Goal: Task Accomplishment & Management: Manage account settings

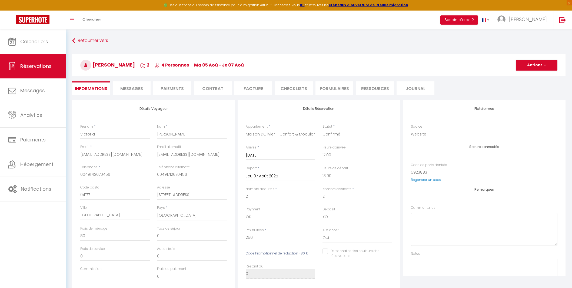
select select "DE"
select select "72469"
select select "17:00"
select select "13:00"
select select "14"
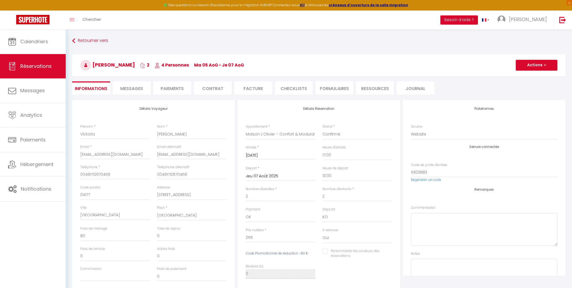
select select "69"
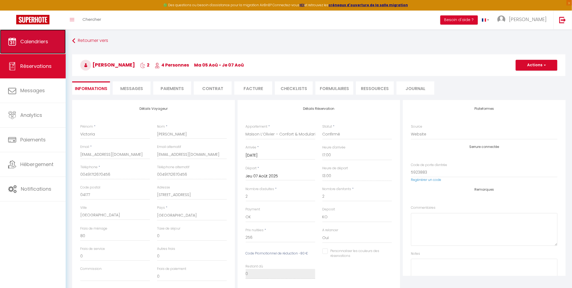
click at [32, 40] on span "Calendriers" at bounding box center [34, 41] width 28 height 7
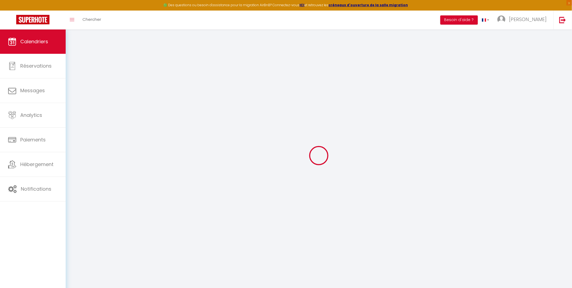
select select
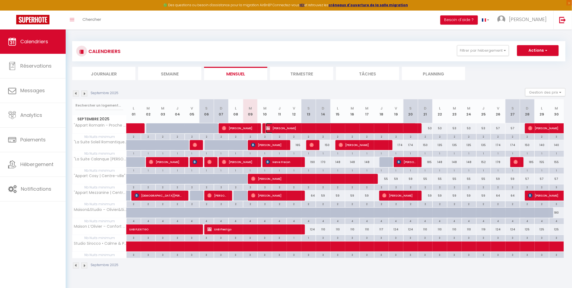
click at [279, 128] on span "[PERSON_NAME]" at bounding box center [341, 128] width 151 height 10
select select "KO"
select select "0"
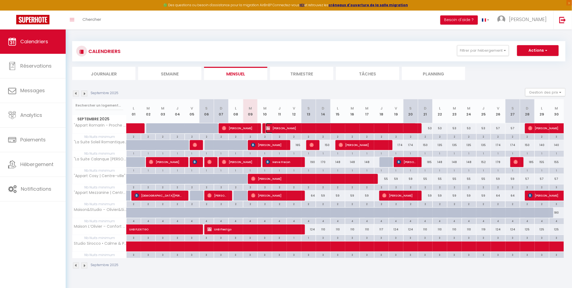
select select "1"
select select
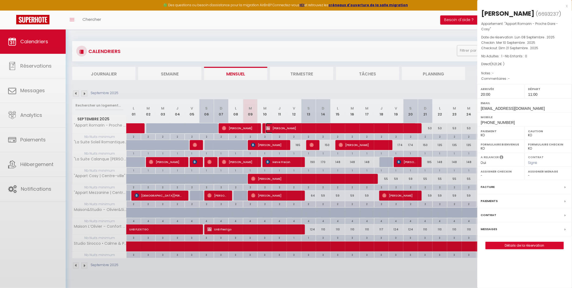
select select "43257"
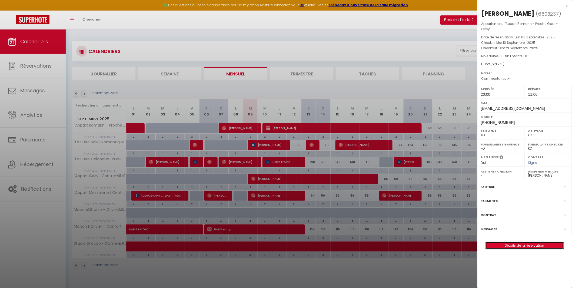
click at [528, 244] on link "Détails de la réservation" at bounding box center [525, 245] width 78 height 7
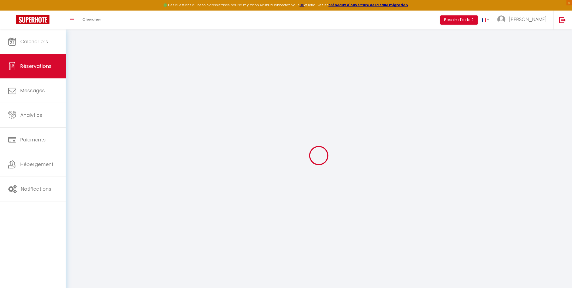
select select
checkbox input "false"
select select
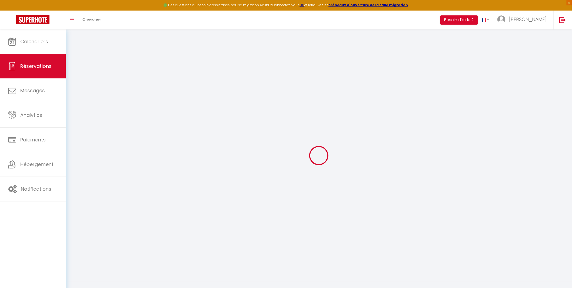
checkbox input "false"
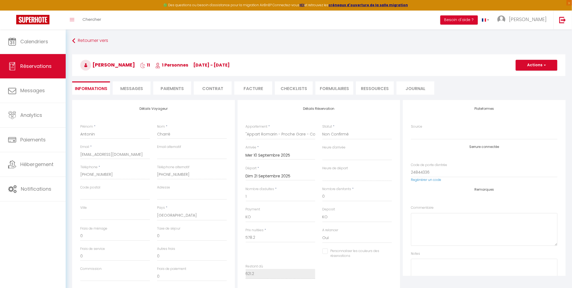
type input "43"
select select
checkbox input "false"
select select "20:00"
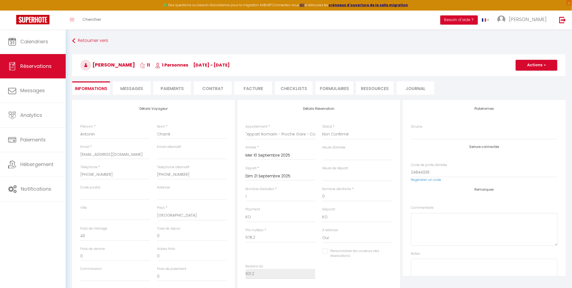
select select "11:00"
click at [183, 175] on input "[PHONE_NUMBER]" at bounding box center [192, 175] width 70 height 10
click at [250, 88] on li "Facture" at bounding box center [253, 87] width 38 height 13
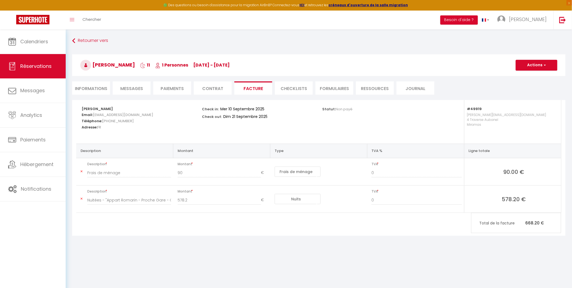
click at [208, 88] on li "Contrat" at bounding box center [213, 87] width 38 height 13
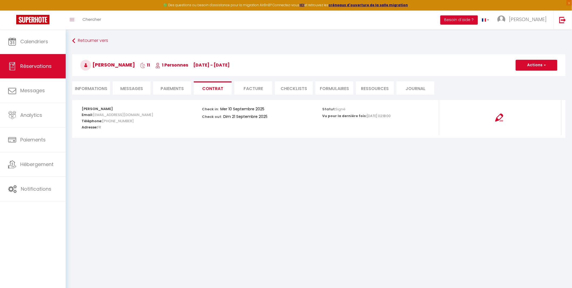
click at [165, 88] on li "Paiements" at bounding box center [172, 87] width 38 height 13
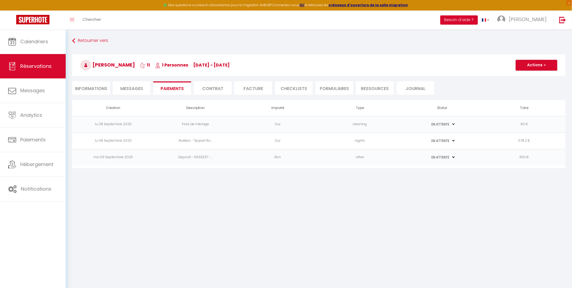
click at [93, 87] on li "Informations" at bounding box center [91, 87] width 38 height 13
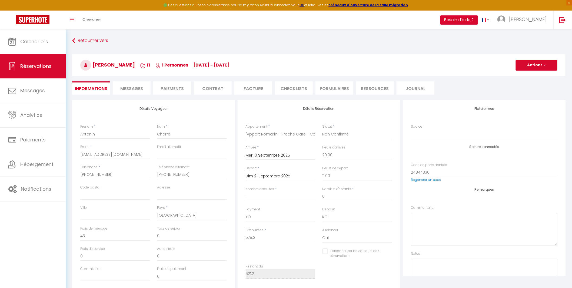
click at [211, 87] on li "Contrat" at bounding box center [213, 87] width 38 height 13
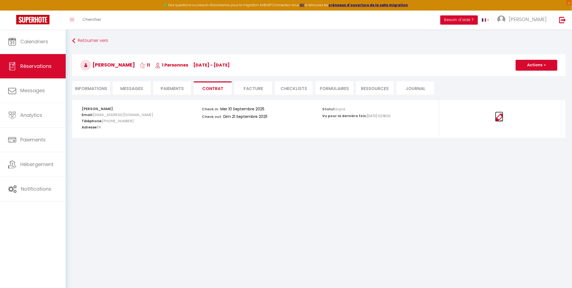
click at [500, 117] on img at bounding box center [499, 118] width 8 height 8
click at [252, 88] on li "Facture" at bounding box center [253, 87] width 38 height 13
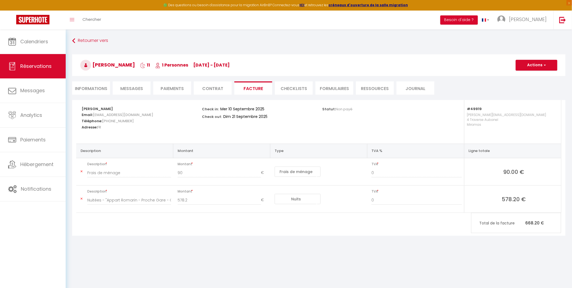
click at [98, 87] on li "Informations" at bounding box center [91, 87] width 38 height 13
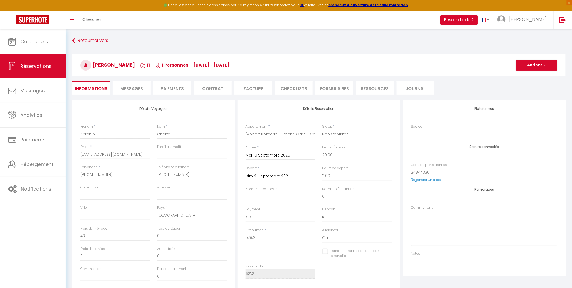
click at [250, 90] on li "Facture" at bounding box center [253, 87] width 38 height 13
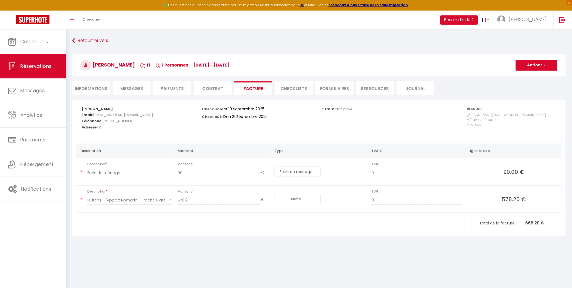
click at [510, 172] on span "90.00 €" at bounding box center [514, 172] width 90 height 8
click at [533, 69] on button "Actions" at bounding box center [537, 65] width 42 height 11
click at [507, 173] on span "90.00 €" at bounding box center [514, 172] width 90 height 8
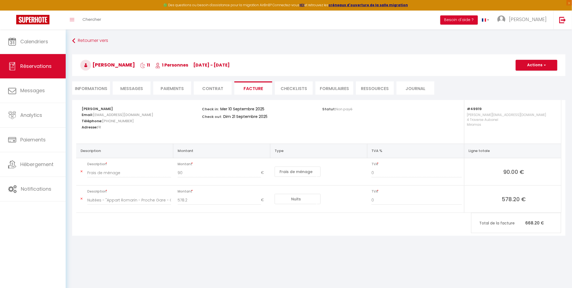
click at [167, 90] on li "Paiements" at bounding box center [172, 87] width 38 height 13
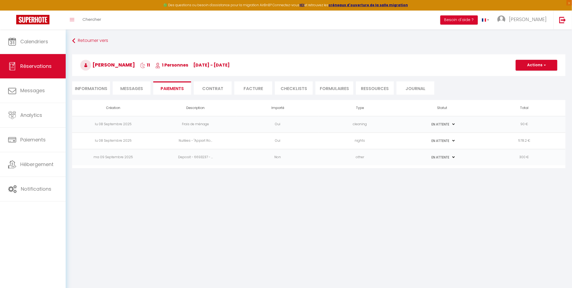
click at [521, 124] on td "90 €" at bounding box center [525, 124] width 82 height 16
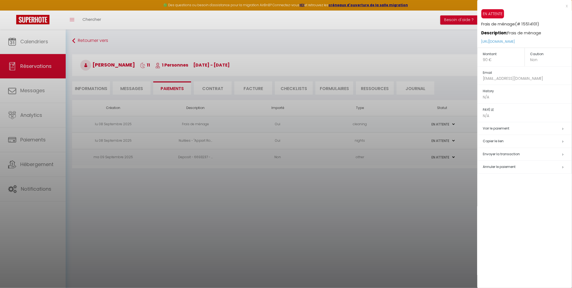
click at [488, 59] on p "90 €" at bounding box center [504, 60] width 42 height 6
click at [398, 53] on div at bounding box center [286, 144] width 572 height 288
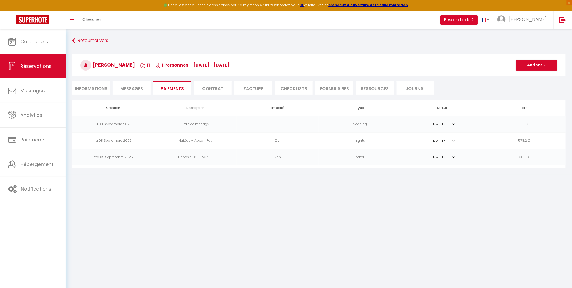
click at [260, 90] on li "Facture" at bounding box center [253, 87] width 38 height 13
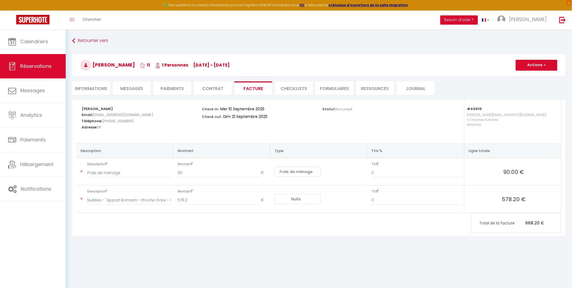
click at [510, 172] on span "90.00 €" at bounding box center [514, 172] width 90 height 8
click at [173, 231] on div "[PERSON_NAME] Email: [EMAIL_ADDRESS][DOMAIN_NAME] Téléphone: [PHONE_NUMBER] Adr…" at bounding box center [319, 168] width 494 height 136
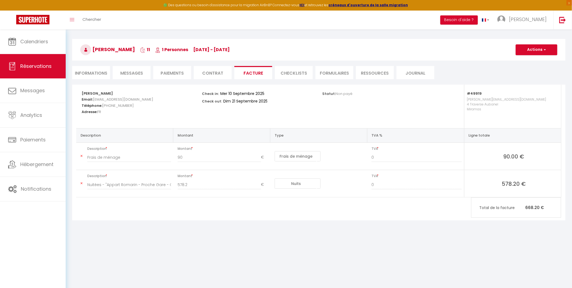
scroll to position [29, 0]
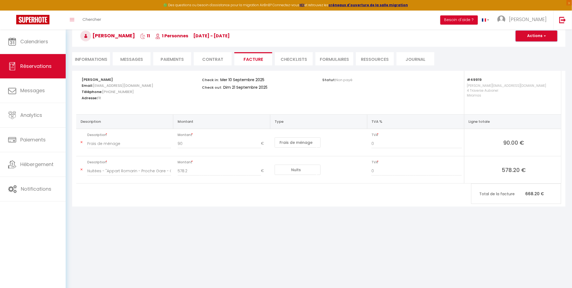
click at [535, 36] on button "Actions" at bounding box center [537, 36] width 42 height 11
click at [442, 50] on div "Retourner vers [PERSON_NAME] 11 1 Personnes [DATE] - [DATE] Actions Enregistrer…" at bounding box center [319, 39] width 501 height 64
click at [134, 58] on span "Messages" at bounding box center [131, 59] width 23 height 6
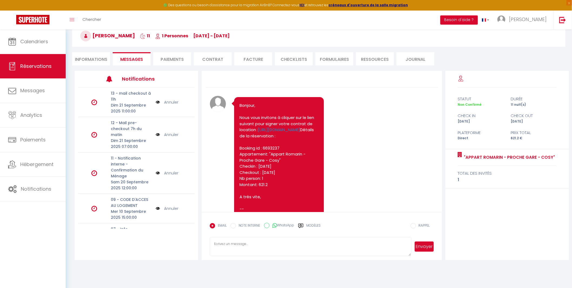
click at [170, 57] on li "Paiements" at bounding box center [172, 58] width 38 height 13
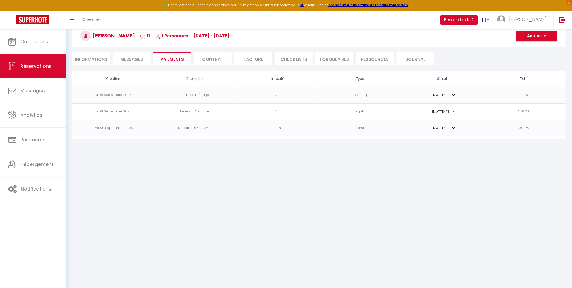
click at [463, 95] on td "PAYÉ EN ATTENTE" at bounding box center [442, 95] width 82 height 16
click at [448, 95] on select "PAYÉ EN ATTENTE" at bounding box center [442, 94] width 27 height 5
click at [524, 95] on td "90 €" at bounding box center [525, 95] width 82 height 16
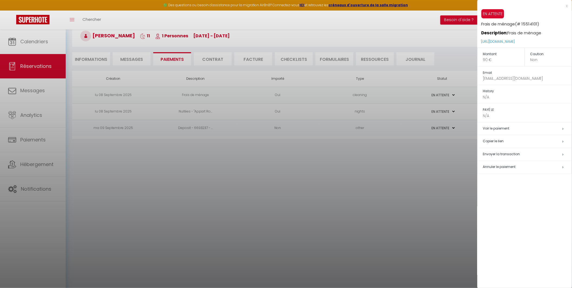
click at [490, 58] on p "90 €" at bounding box center [504, 60] width 42 height 6
click at [561, 167] on h5 "Annuler le paiement" at bounding box center [527, 167] width 89 height 6
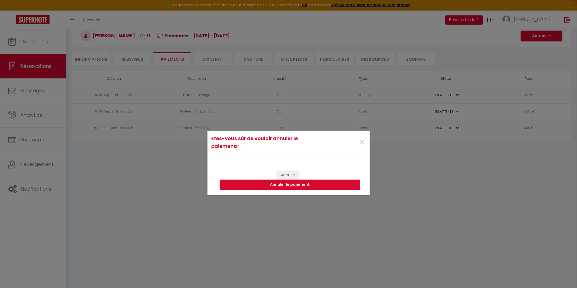
click at [319, 185] on button "Annuler le paiement" at bounding box center [290, 185] width 141 height 10
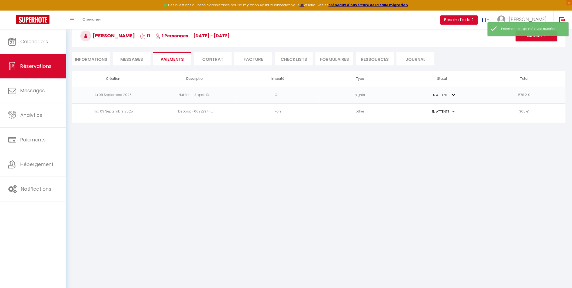
click at [367, 96] on td "nights" at bounding box center [360, 95] width 82 height 16
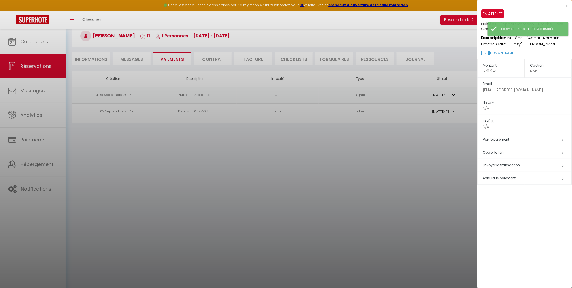
click at [367, 96] on div at bounding box center [286, 144] width 572 height 288
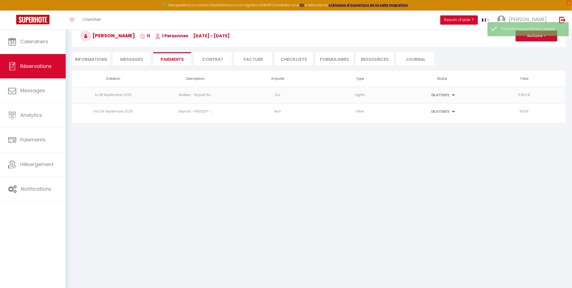
click at [373, 95] on td "nights" at bounding box center [360, 95] width 82 height 16
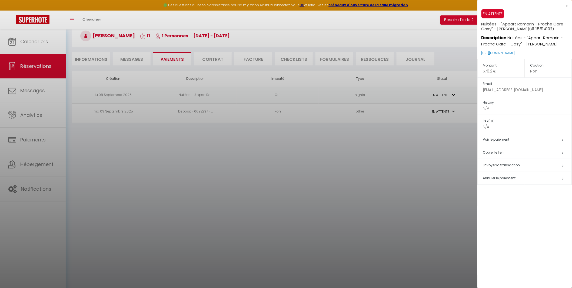
click at [509, 179] on span "Annuler le paiement" at bounding box center [499, 178] width 33 height 5
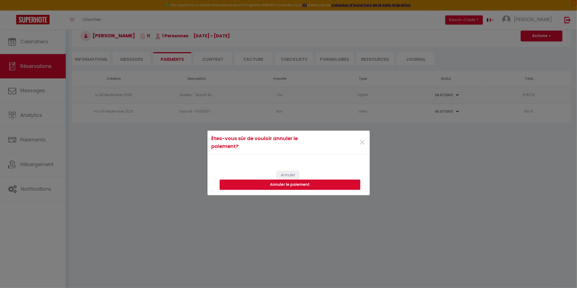
click at [282, 185] on button "Annuler le paiement" at bounding box center [290, 185] width 141 height 10
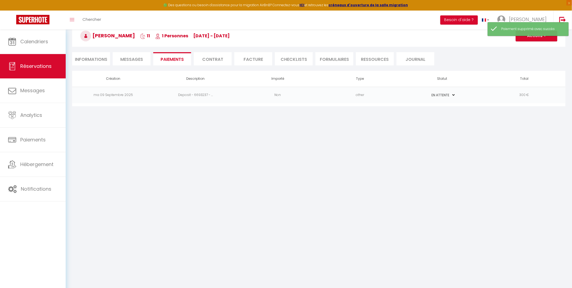
click at [92, 57] on li "Informations" at bounding box center [91, 58] width 38 height 13
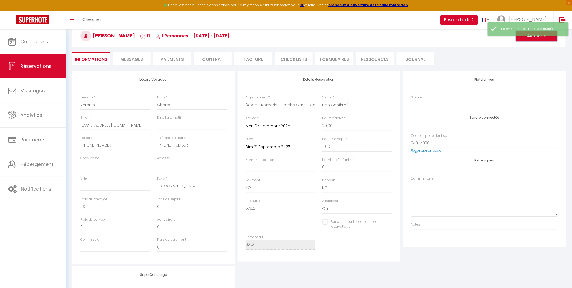
click at [537, 38] on button "Actions" at bounding box center [537, 36] width 42 height 11
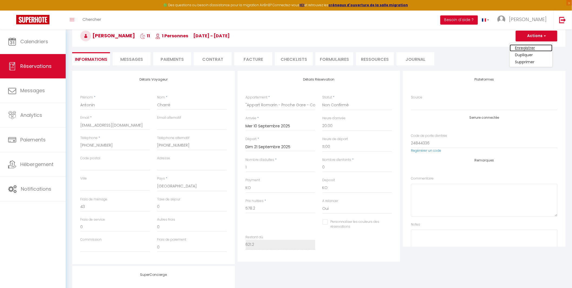
click at [526, 47] on link "Enregistrer" at bounding box center [531, 47] width 43 height 7
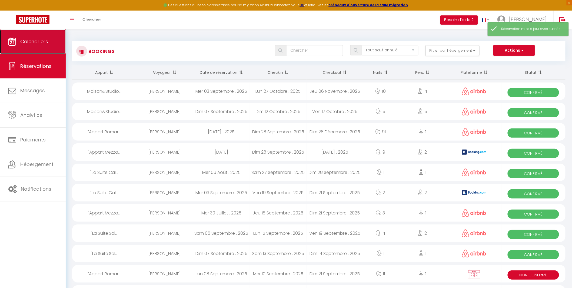
click at [27, 42] on span "Calendriers" at bounding box center [34, 41] width 28 height 7
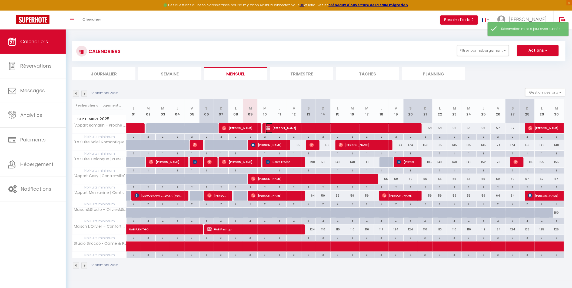
click at [293, 128] on span "[PERSON_NAME]" at bounding box center [341, 128] width 151 height 10
select select "KO"
select select "0"
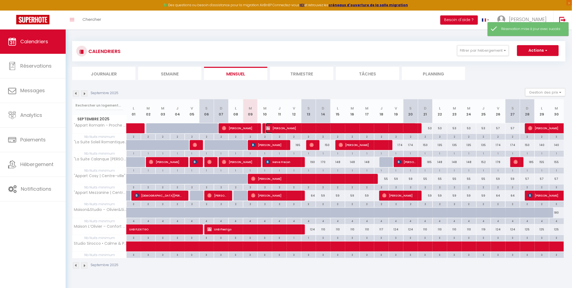
select select "1"
select select
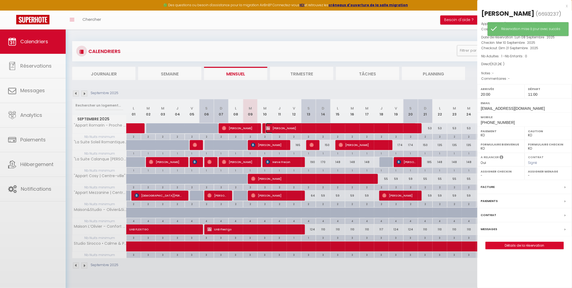
select select "43257"
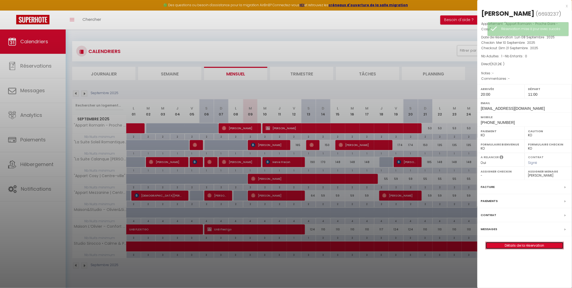
click at [518, 246] on link "Détails de la réservation" at bounding box center [525, 245] width 78 height 7
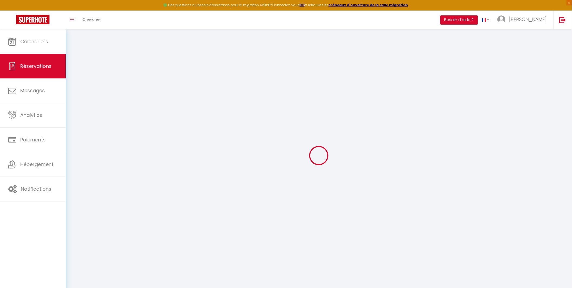
select select "0"
select select
checkbox input "false"
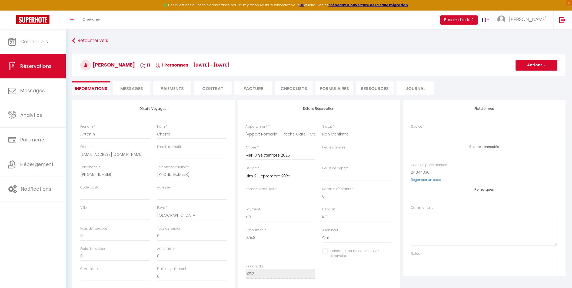
type input "43"
select select
checkbox input "false"
select select "20:00"
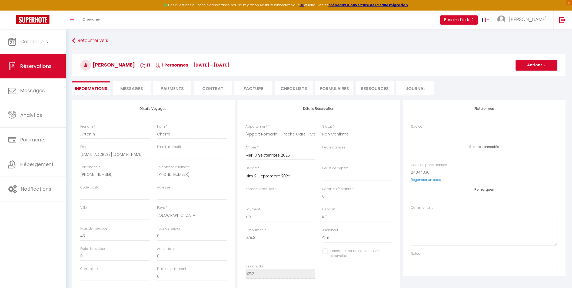
select select "11:00"
click at [175, 87] on li "Paiements" at bounding box center [172, 87] width 38 height 13
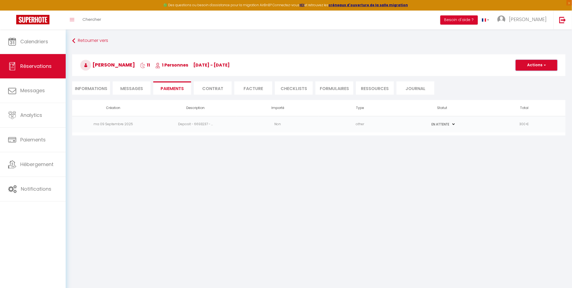
click at [534, 68] on button "Actions" at bounding box center [537, 65] width 42 height 11
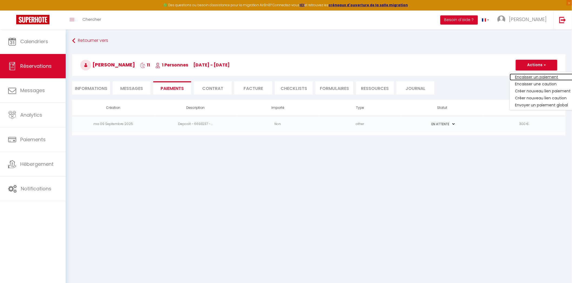
click at [528, 79] on link "Encaisser un paiement" at bounding box center [543, 77] width 67 height 7
select select "nights"
type input "[EMAIL_ADDRESS][DOMAIN_NAME]"
select select "10632"
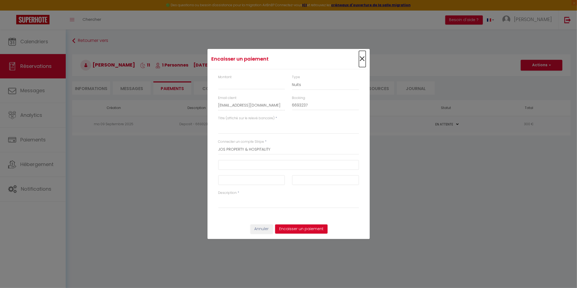
click at [360, 60] on span "×" at bounding box center [362, 59] width 7 height 16
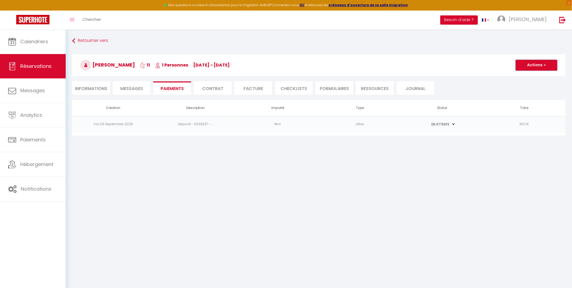
click at [529, 68] on button "Actions" at bounding box center [537, 65] width 42 height 11
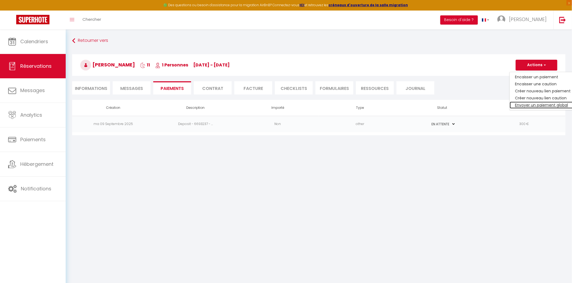
click at [525, 105] on link "Envoyer un paiement global" at bounding box center [543, 105] width 67 height 7
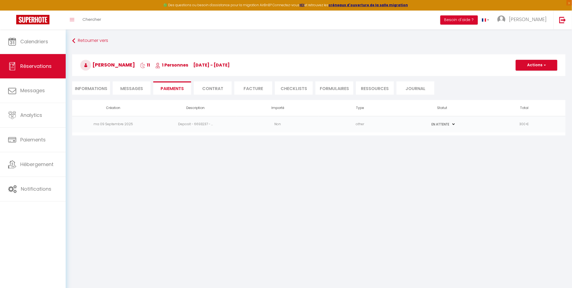
click at [220, 90] on li "Contrat" at bounding box center [213, 87] width 38 height 13
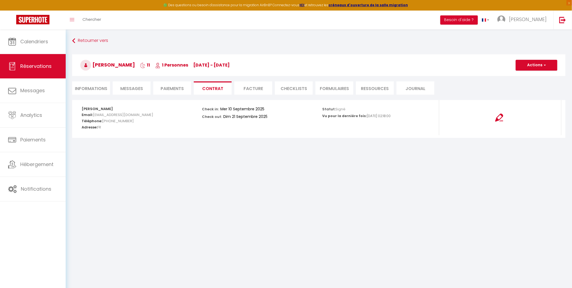
click at [263, 87] on li "Facture" at bounding box center [253, 87] width 38 height 13
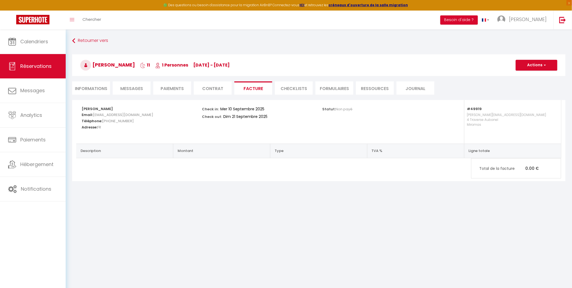
click at [169, 86] on li "Paiements" at bounding box center [172, 87] width 38 height 13
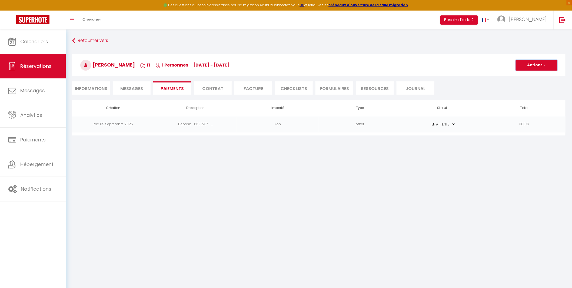
click at [528, 67] on button "Actions" at bounding box center [537, 65] width 42 height 11
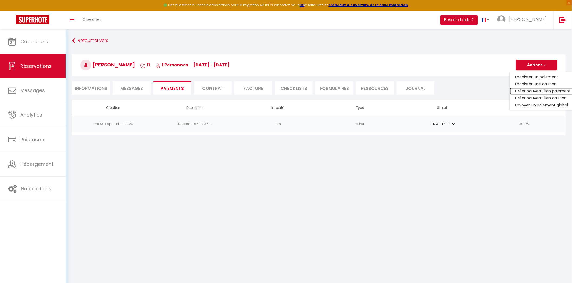
click at [533, 90] on link "Créer nouveau lien paiement" at bounding box center [543, 91] width 67 height 7
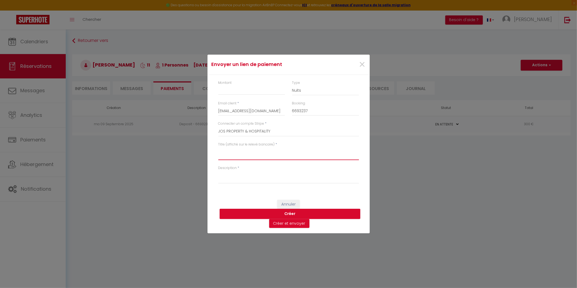
click at [231, 155] on textarea "Titre (affiché sur le relevé bancaire)" at bounding box center [288, 153] width 141 height 13
type textarea "Nuitées"
click at [229, 180] on textarea "Description" at bounding box center [288, 177] width 141 height 13
type textarea "Nuitées du séjour"
drag, startPoint x: 235, startPoint y: 152, endPoint x: 207, endPoint y: 150, distance: 28.0
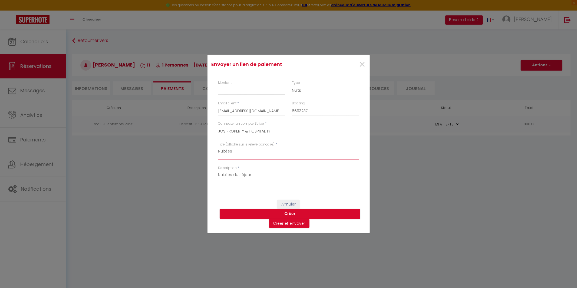
click at [207, 150] on div "Envoyer un lien de paiement × Montant Type Nuits Frais de ménage Taxe de séjour…" at bounding box center [288, 144] width 577 height 288
type textarea "Appart du Romarin proche [GEOGRAPHIC_DATA]"
click at [301, 130] on select "JOS PROPERTY & HOSPITALITY [PERSON_NAME][EMAIL_ADDRESS][DOMAIN_NAME] [EMAIL_ADD…" at bounding box center [288, 131] width 141 height 10
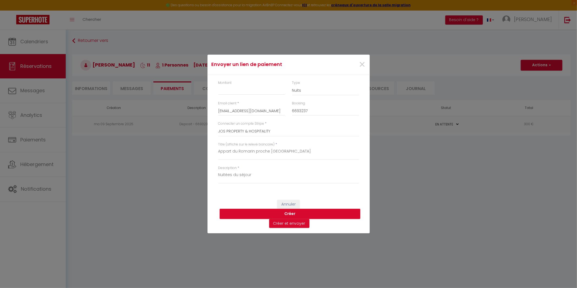
click at [303, 126] on div "Connecter un compte Stripe * JOS PROPERTY & HOSPITALITY [PERSON_NAME][EMAIL_ADD…" at bounding box center [288, 128] width 141 height 15
click at [299, 131] on select "JOS PROPERTY & HOSPITALITY [PERSON_NAME][EMAIL_ADDRESS][DOMAIN_NAME] [EMAIL_ADD…" at bounding box center [288, 131] width 141 height 10
click at [300, 125] on div "Connecter un compte Stripe * JOS PROPERTY & HOSPITALITY [PERSON_NAME][EMAIL_ADD…" at bounding box center [288, 128] width 141 height 15
click at [227, 91] on input "Montant" at bounding box center [251, 90] width 67 height 10
type input "578.20"
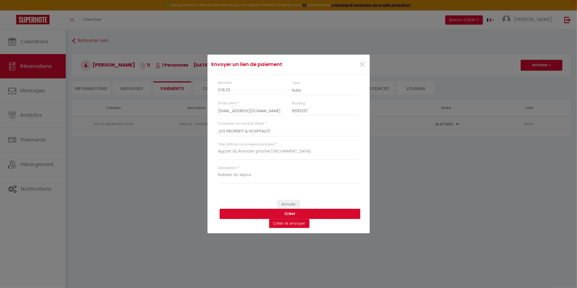
click at [299, 212] on button "Créer" at bounding box center [290, 214] width 141 height 10
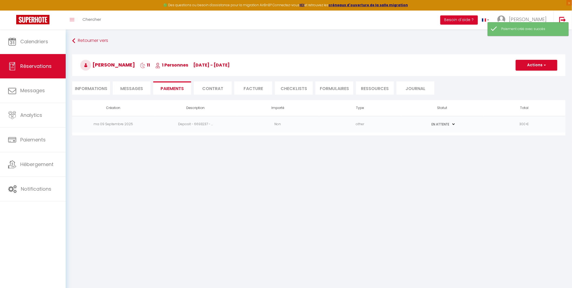
select select "0"
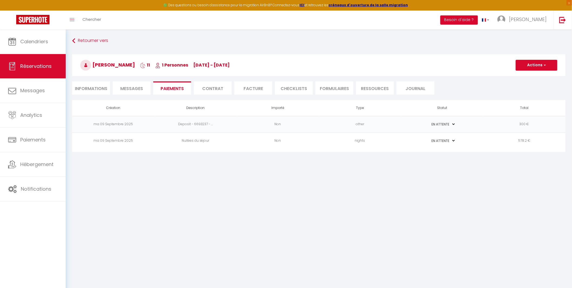
click at [88, 90] on li "Informations" at bounding box center [91, 87] width 38 height 13
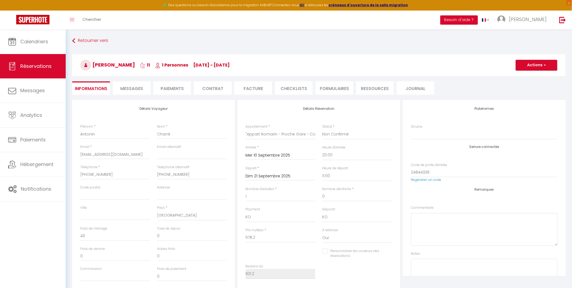
click at [175, 89] on li "Paiements" at bounding box center [172, 87] width 38 height 13
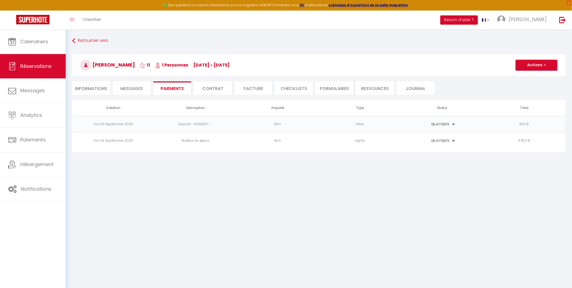
click at [534, 68] on button "Actions" at bounding box center [537, 65] width 42 height 11
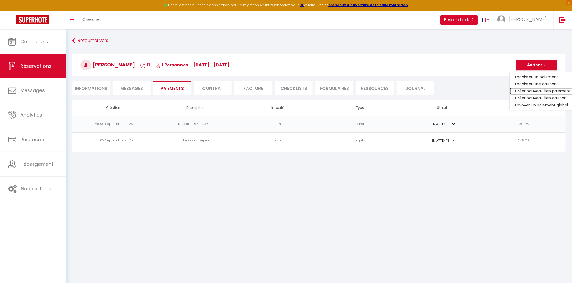
click at [532, 90] on link "Créer nouveau lien paiement" at bounding box center [543, 91] width 67 height 7
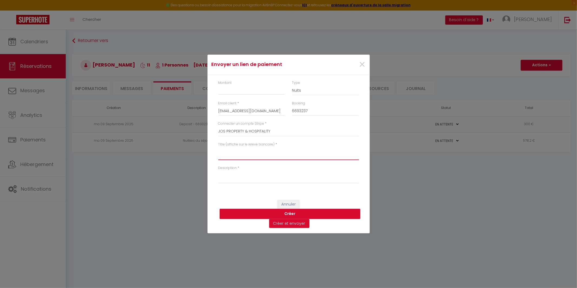
click at [238, 156] on textarea "Titre (affiché sur le relevé bancaire)" at bounding box center [288, 153] width 141 height 13
type textarea "Appart du Romarin Proche Gare Sncf - Miramas"
click at [233, 182] on textarea "Description" at bounding box center [288, 177] width 141 height 13
type textarea "Prestation de ménage"
click at [240, 88] on input "Montant" at bounding box center [251, 90] width 67 height 10
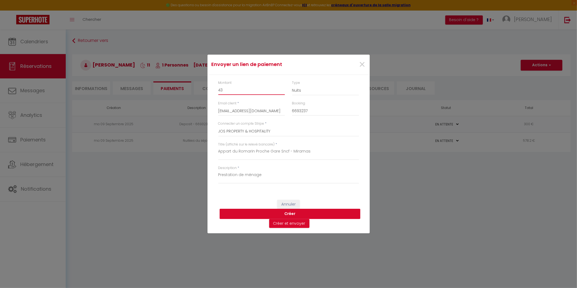
type input "43"
click at [287, 212] on button "Créer" at bounding box center [290, 214] width 141 height 10
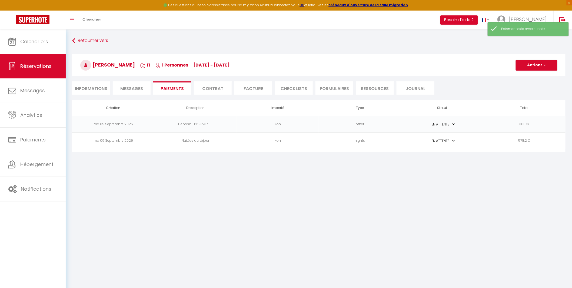
select select "0"
click at [250, 88] on li "Facture" at bounding box center [253, 87] width 38 height 13
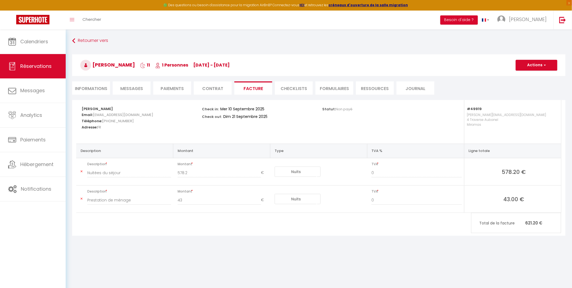
click at [88, 86] on li "Informations" at bounding box center [91, 87] width 38 height 13
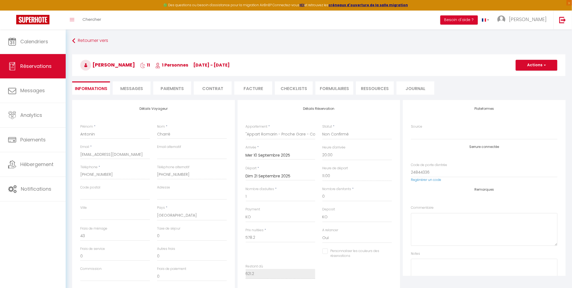
click at [247, 88] on li "Facture" at bounding box center [253, 87] width 38 height 13
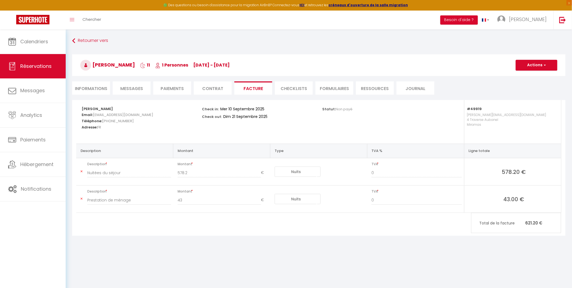
click at [99, 87] on li "Informations" at bounding box center [91, 87] width 38 height 13
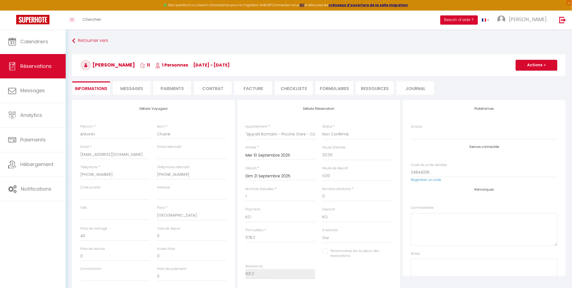
click at [135, 88] on span "Messages" at bounding box center [131, 88] width 23 height 6
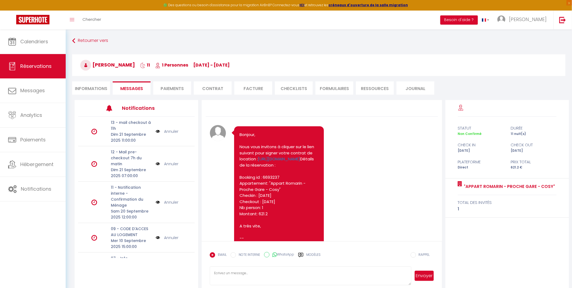
click at [171, 90] on li "Paiements" at bounding box center [172, 87] width 38 height 13
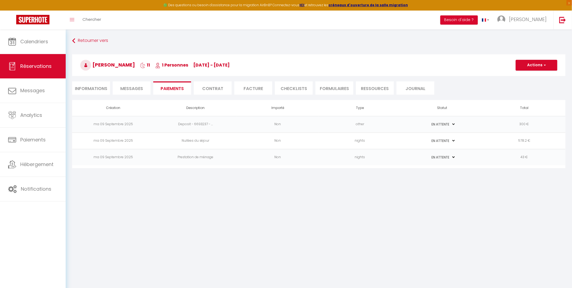
click at [251, 88] on li "Facture" at bounding box center [253, 87] width 38 height 13
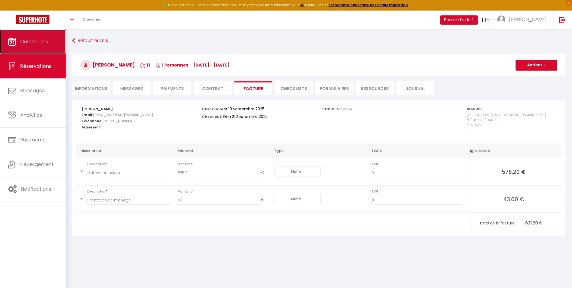
click at [26, 44] on span "Calendriers" at bounding box center [34, 41] width 28 height 7
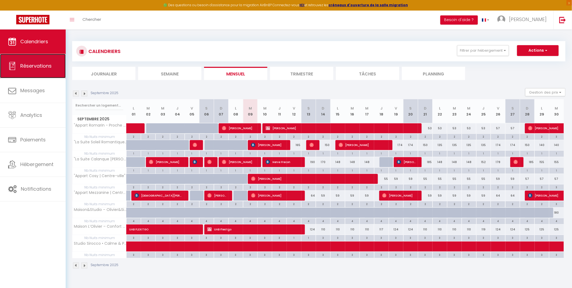
click at [32, 69] on link "Réservations" at bounding box center [33, 66] width 66 height 24
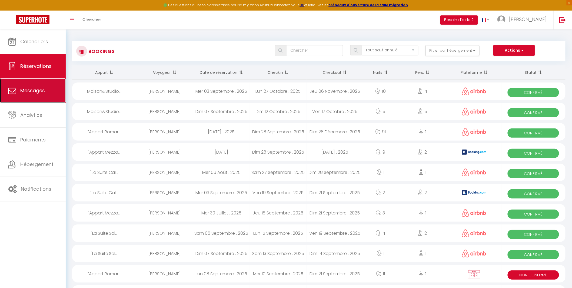
click at [32, 94] on span "Messages" at bounding box center [32, 90] width 25 height 7
select select "message"
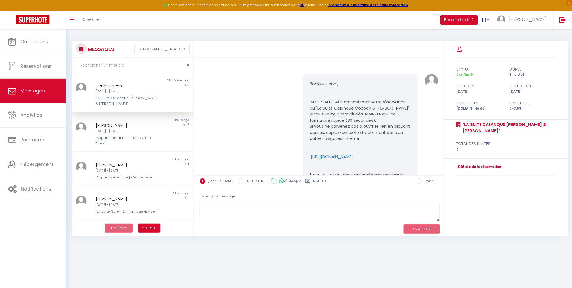
scroll to position [697, 0]
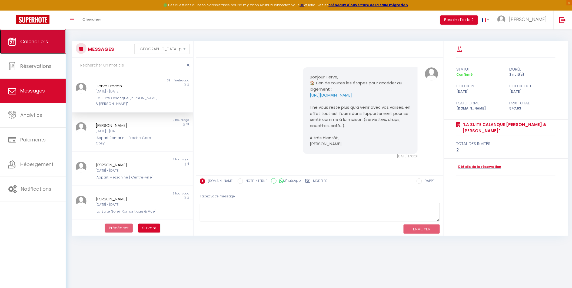
click at [41, 42] on span "Calendriers" at bounding box center [34, 41] width 28 height 7
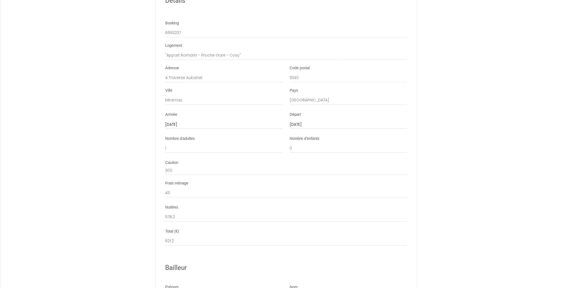
scroll to position [721, 0]
